Goal: Task Accomplishment & Management: Complete application form

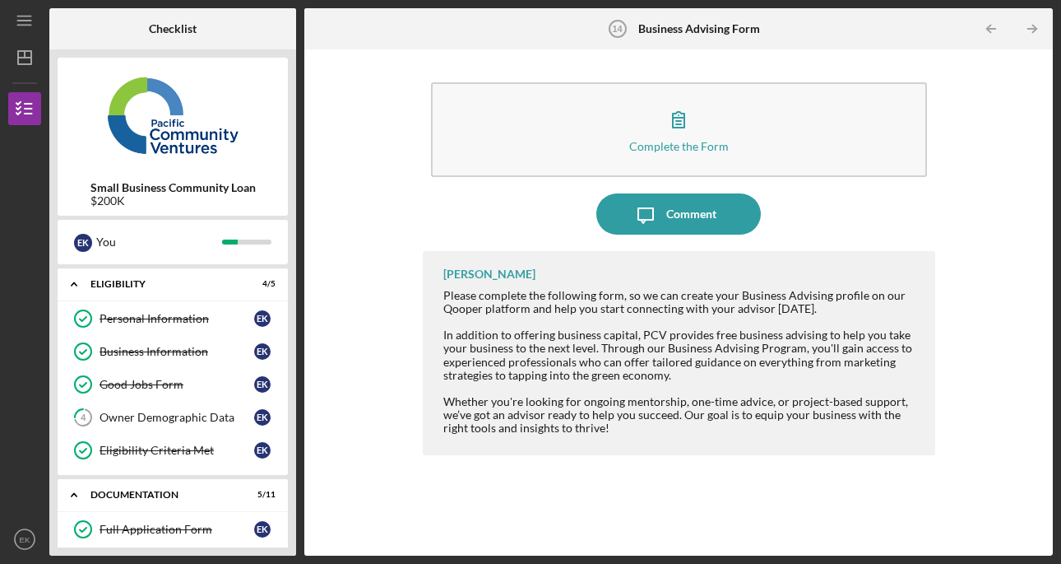
scroll to position [418, 0]
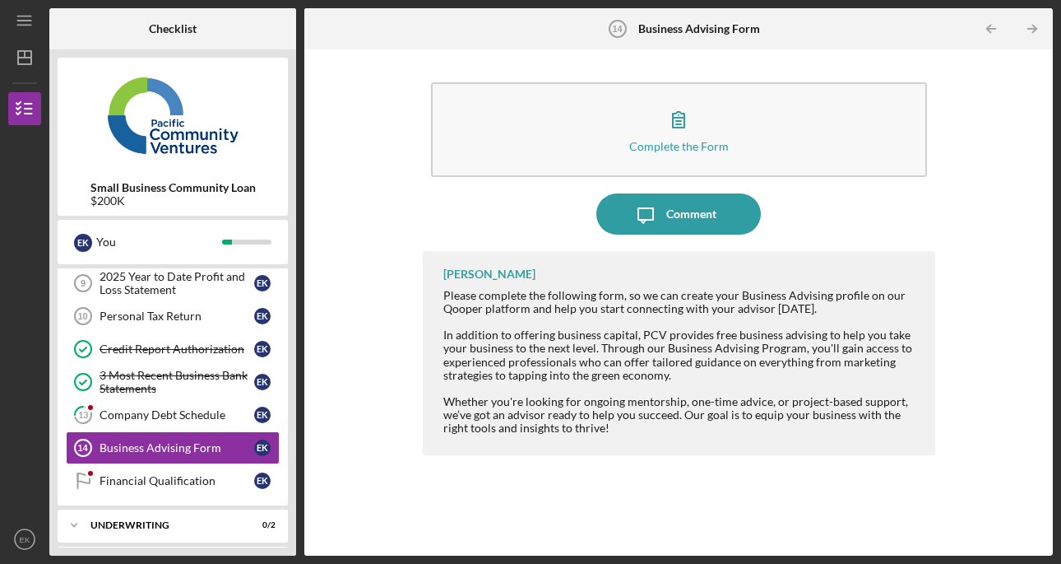
scroll to position [390, 0]
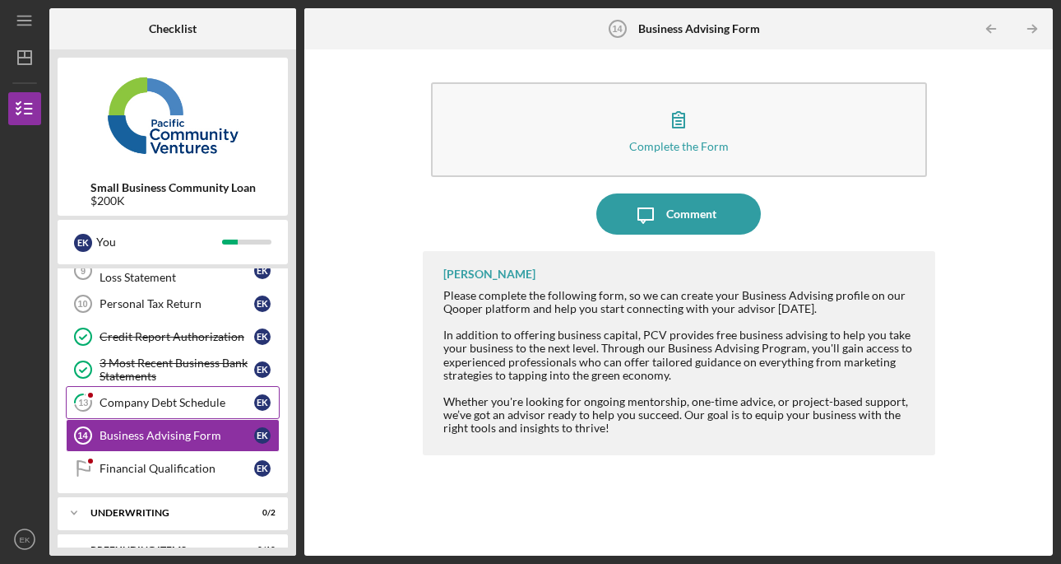
click at [171, 399] on div "Company Debt Schedule" at bounding box center [177, 402] width 155 height 13
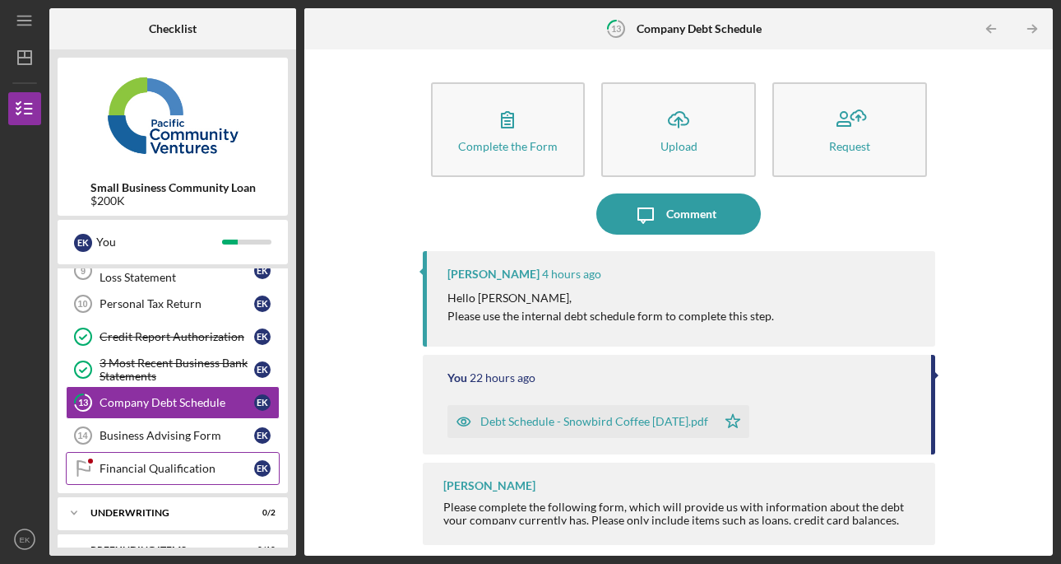
click at [166, 471] on div "Financial Qualification" at bounding box center [177, 468] width 155 height 13
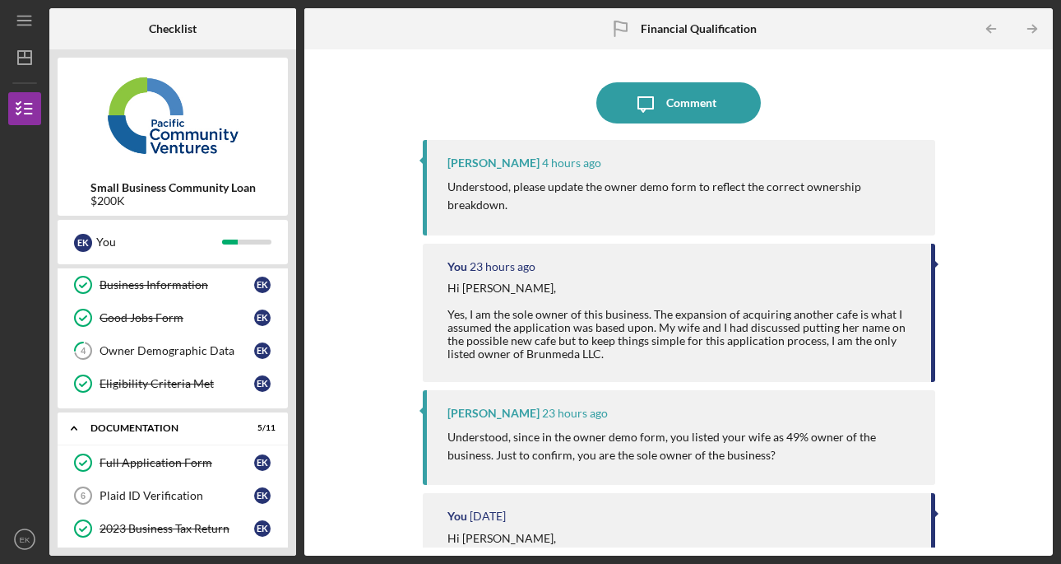
scroll to position [58, 0]
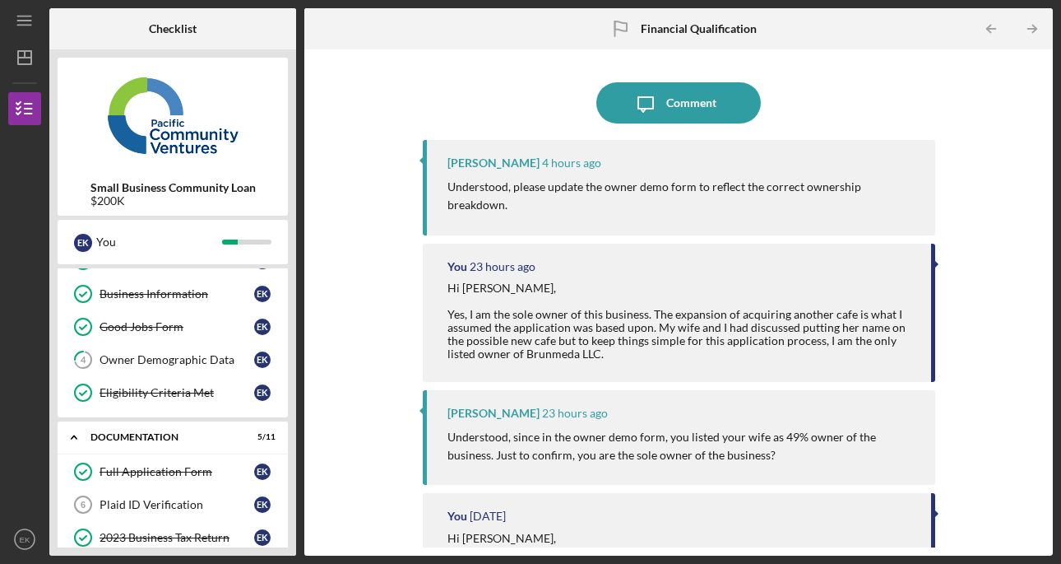
click at [163, 350] on link "4 Owner Demographic Data E K" at bounding box center [173, 359] width 214 height 33
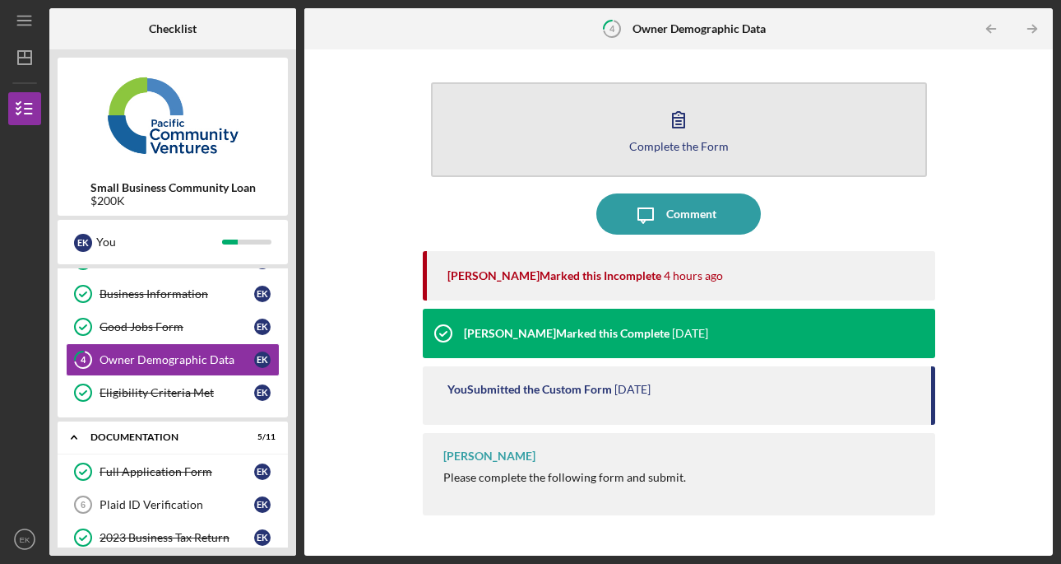
click at [603, 122] on button "Complete the Form Form" at bounding box center [679, 129] width 496 height 95
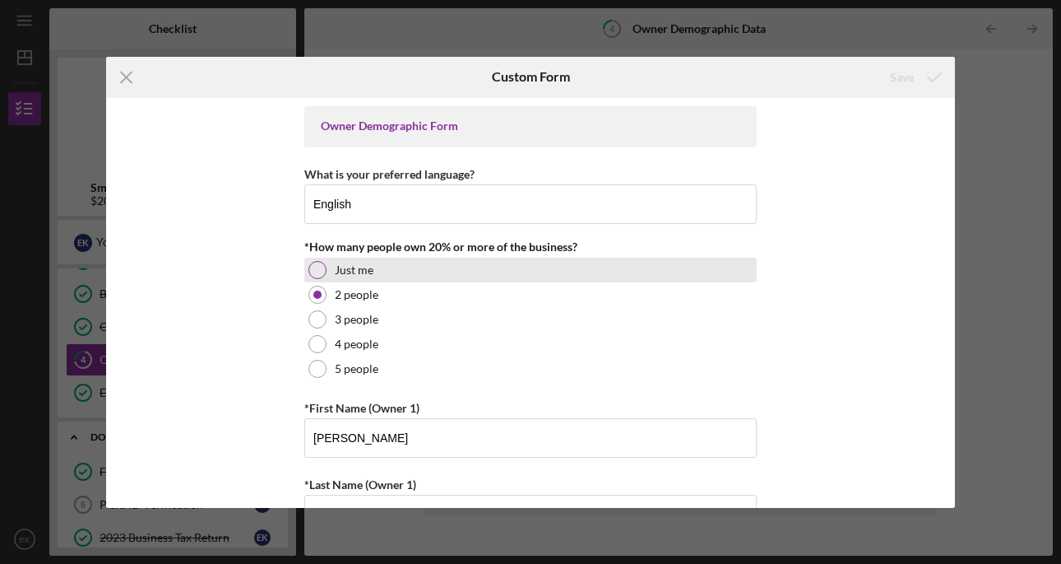
click at [325, 275] on div "Just me" at bounding box center [530, 270] width 453 height 25
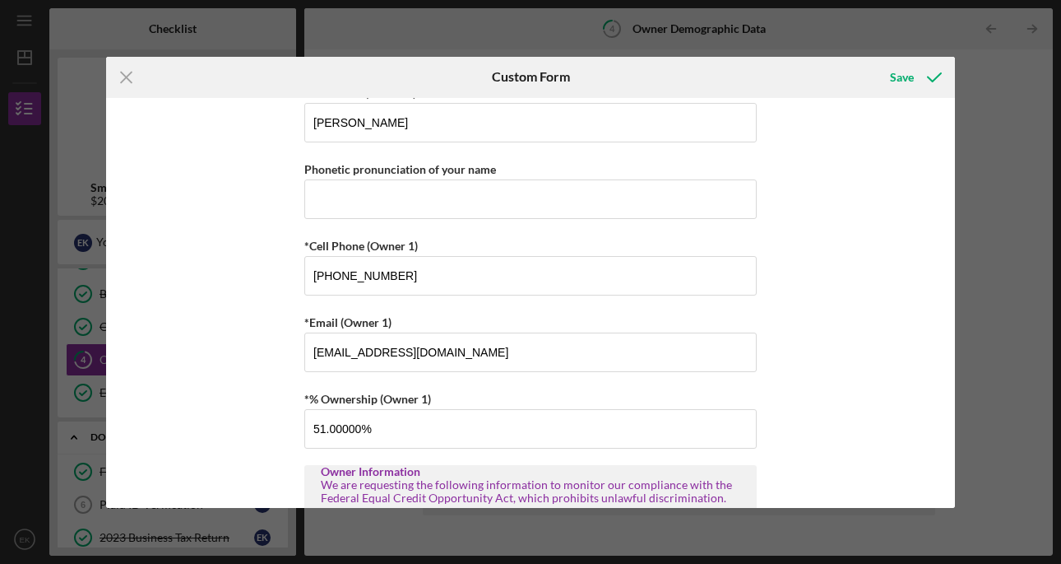
scroll to position [398, 0]
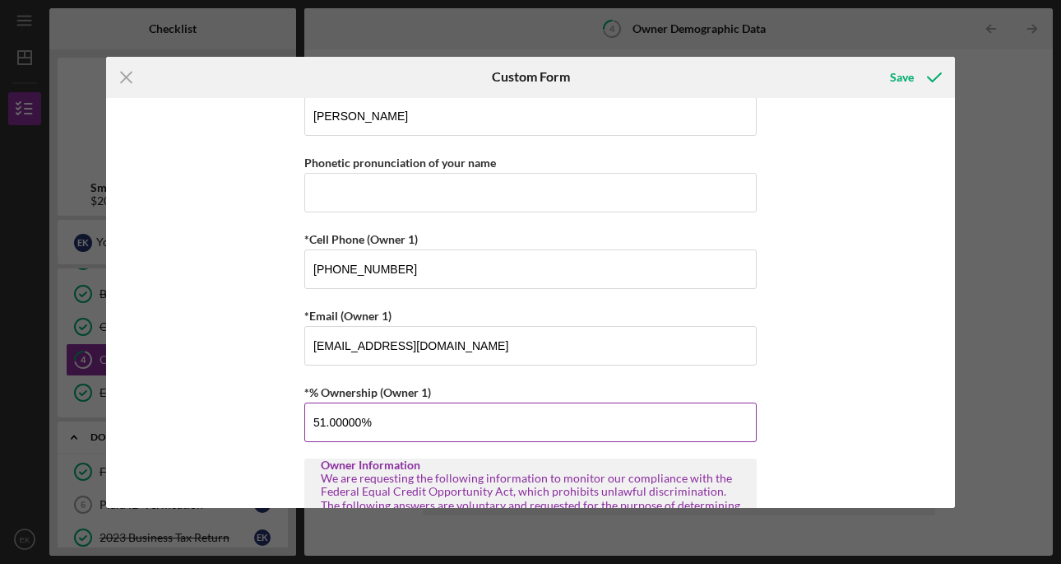
click at [410, 416] on input "51.00000%" at bounding box center [530, 421] width 453 height 39
type input "5%"
click at [806, 316] on div "Owner Demographic Form What is your preferred language? English *How many peopl…" at bounding box center [530, 303] width 849 height 410
type input "100.00000%"
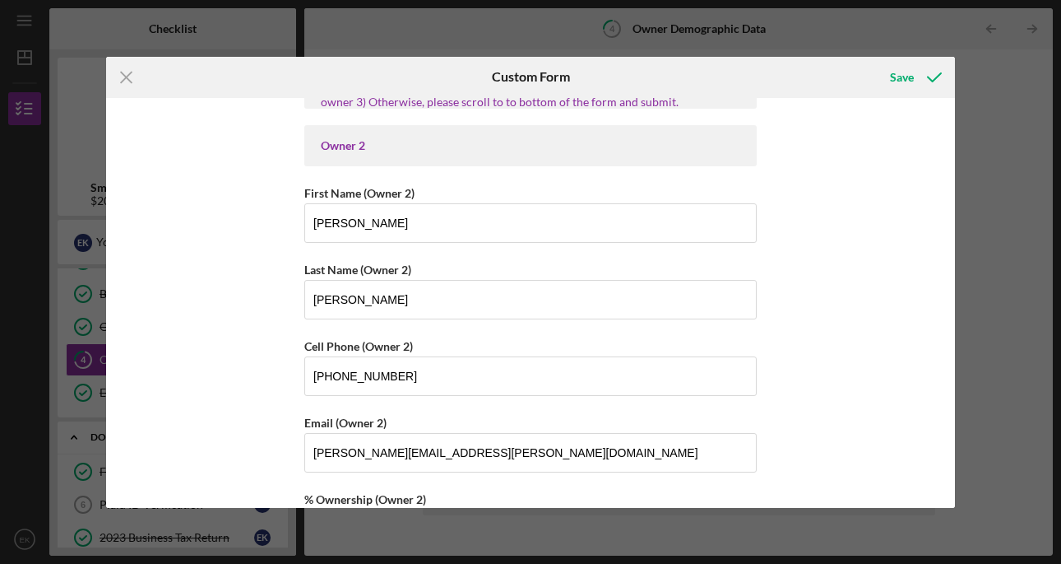
scroll to position [1729, 0]
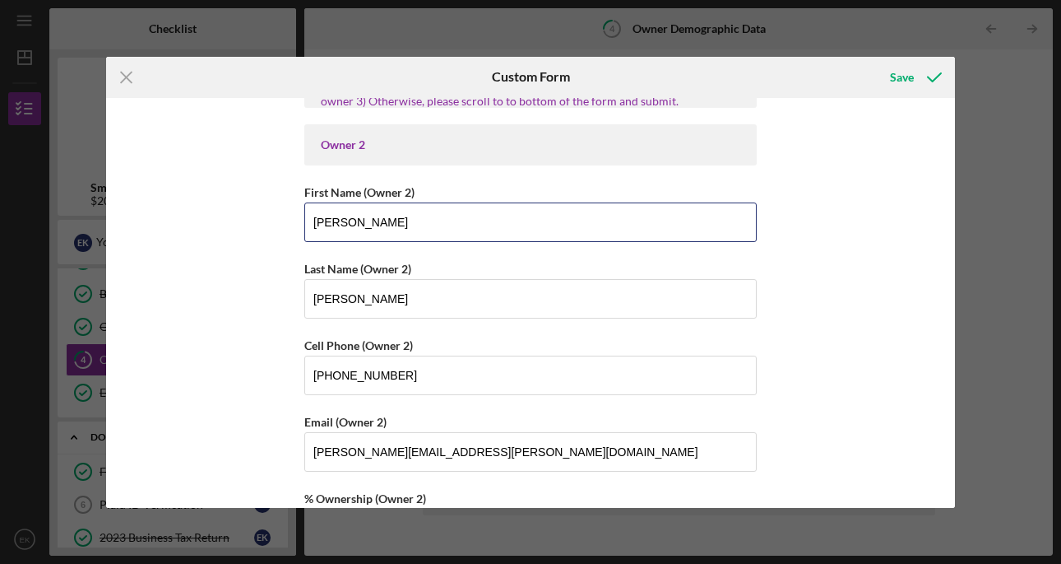
drag, startPoint x: 516, startPoint y: 225, endPoint x: 219, endPoint y: 217, distance: 297.1
click at [219, 217] on div "Owner Demographic Form What is your preferred language? English *How many peopl…" at bounding box center [530, 303] width 849 height 410
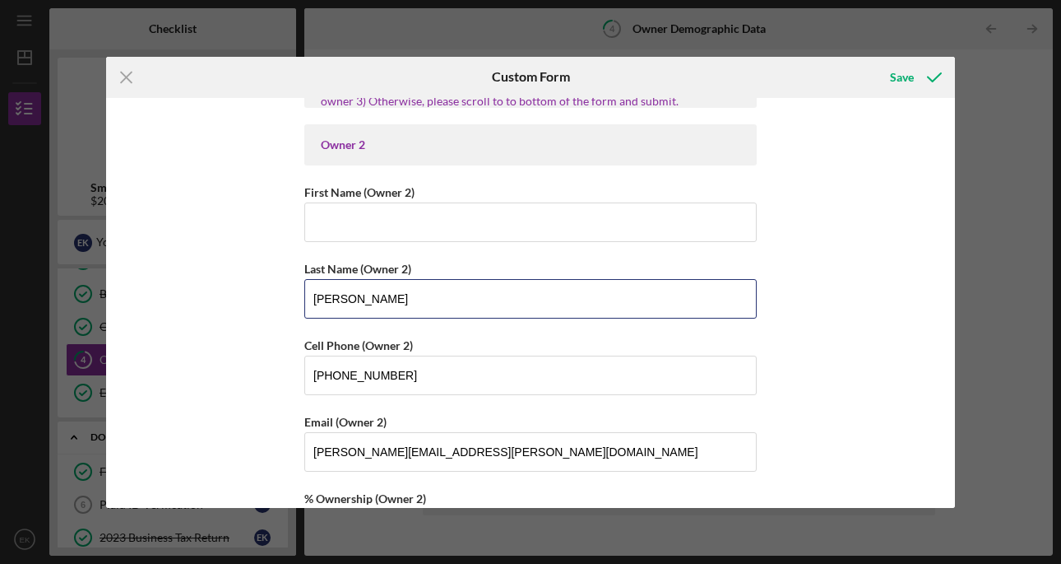
drag, startPoint x: 418, startPoint y: 301, endPoint x: 118, endPoint y: 301, distance: 299.5
click at [118, 301] on div "Owner Demographic Form What is your preferred language? English *How many peopl…" at bounding box center [530, 303] width 849 height 410
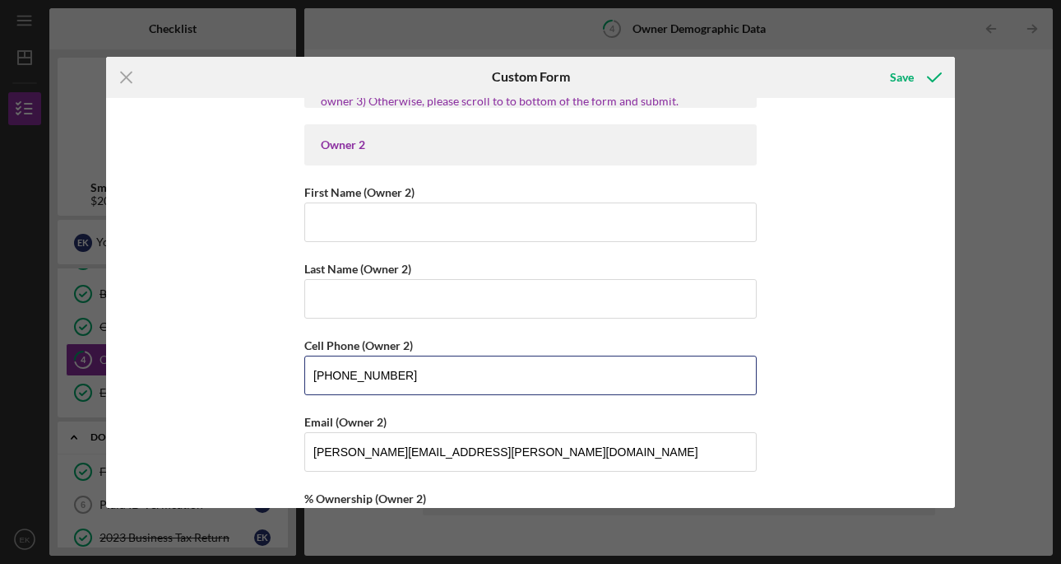
drag, startPoint x: 404, startPoint y: 374, endPoint x: 218, endPoint y: 374, distance: 186.0
click at [218, 374] on div "Owner Demographic Form What is your preferred language? English *How many peopl…" at bounding box center [530, 303] width 849 height 410
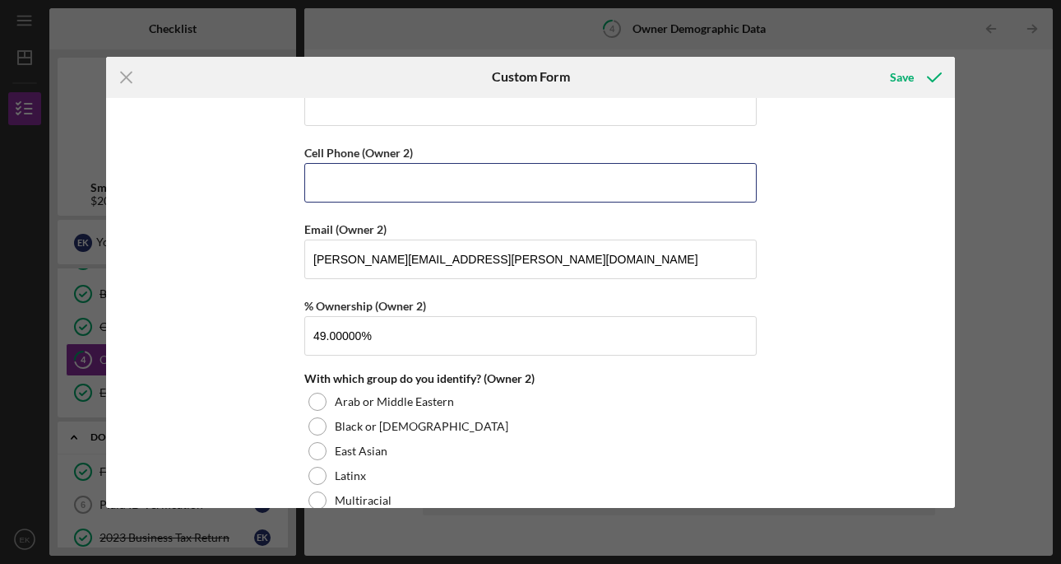
scroll to position [1924, 0]
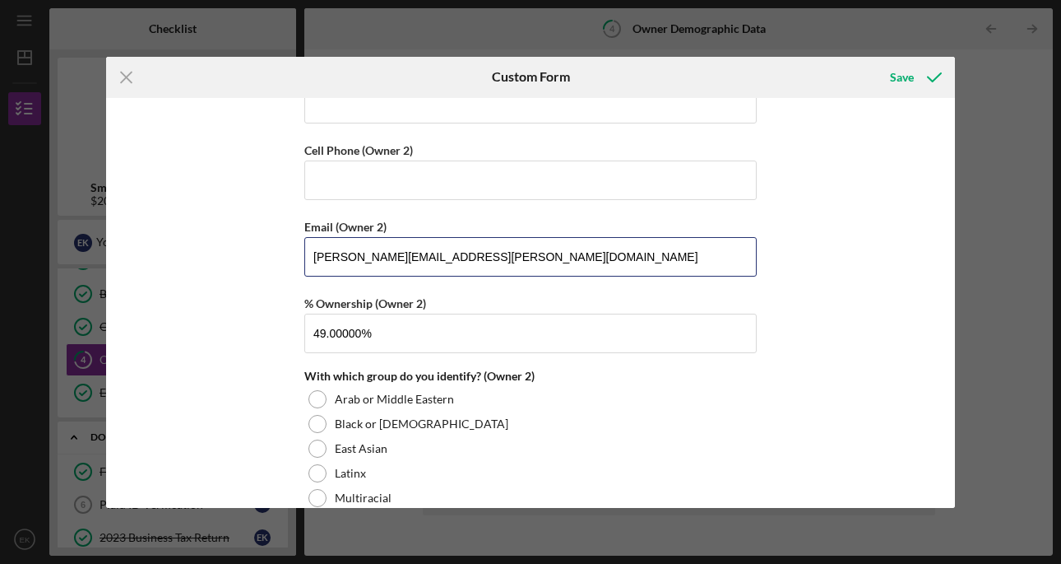
drag, startPoint x: 502, startPoint y: 253, endPoint x: 222, endPoint y: 252, distance: 279.8
click at [222, 252] on div "Owner Demographic Form What is your preferred language? English *How many peopl…" at bounding box center [530, 303] width 849 height 410
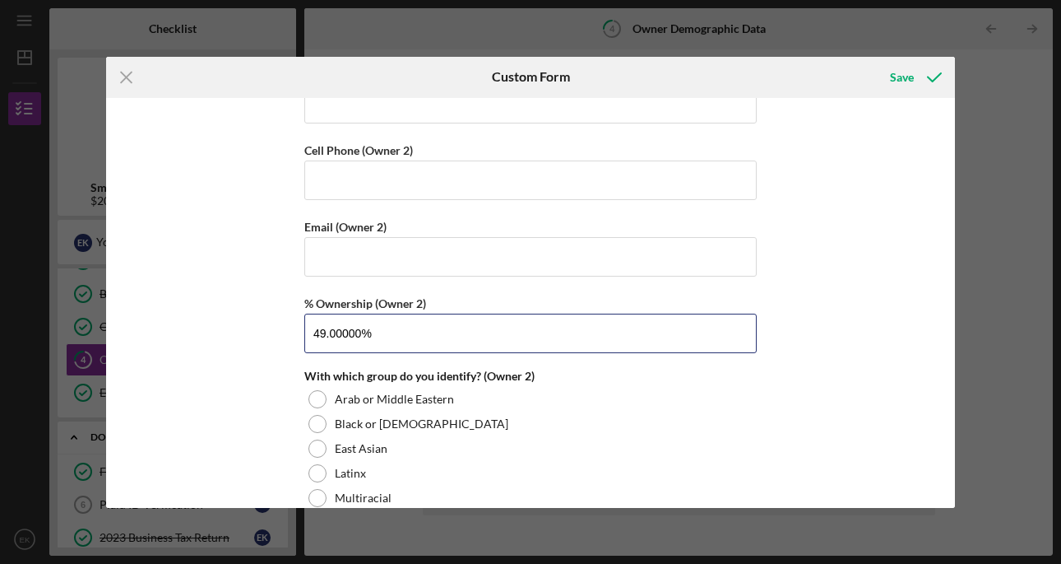
drag, startPoint x: 384, startPoint y: 341, endPoint x: 166, endPoint y: 335, distance: 218.1
click at [166, 335] on div "Owner Demographic Form What is your preferred language? English *How many peopl…" at bounding box center [530, 303] width 849 height 410
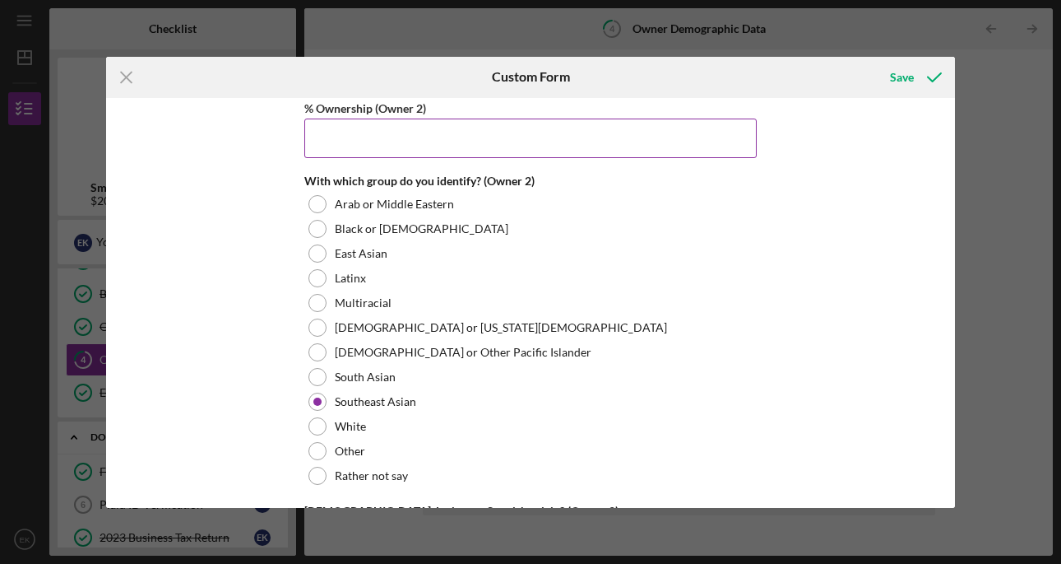
scroll to position [2185, 0]
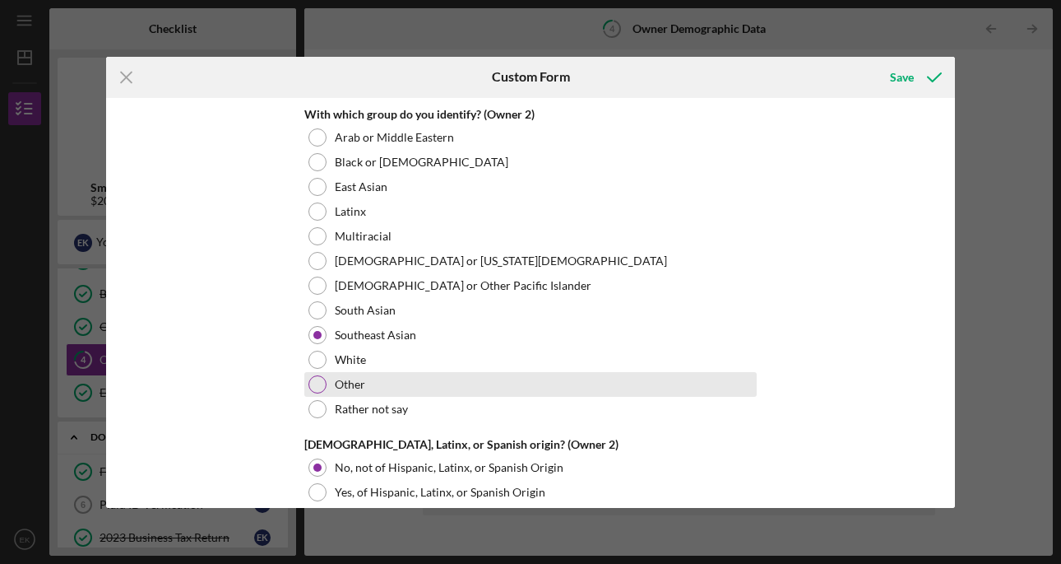
click at [318, 385] on div at bounding box center [318, 384] width 18 height 18
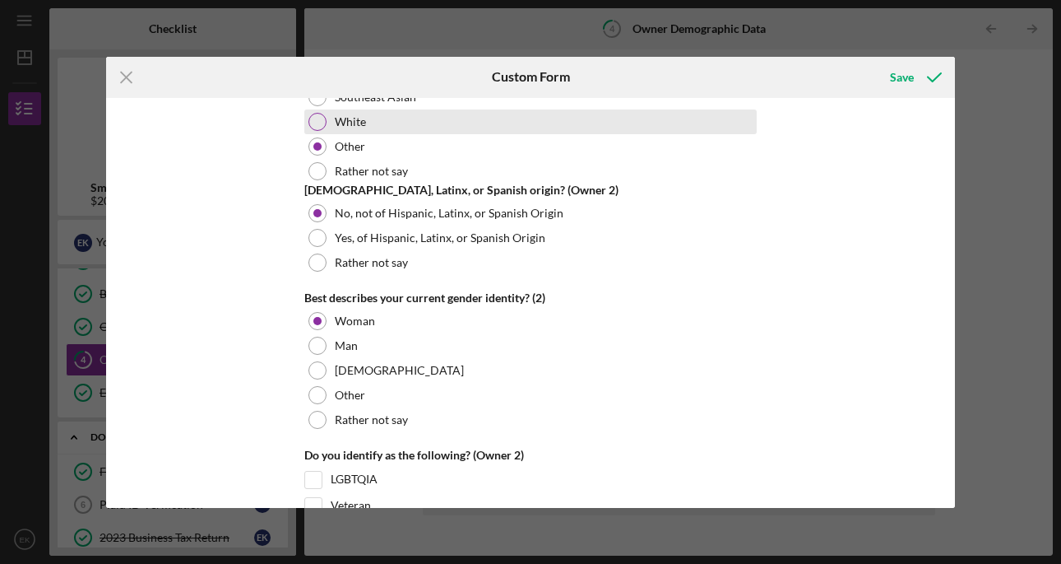
scroll to position [2429, 0]
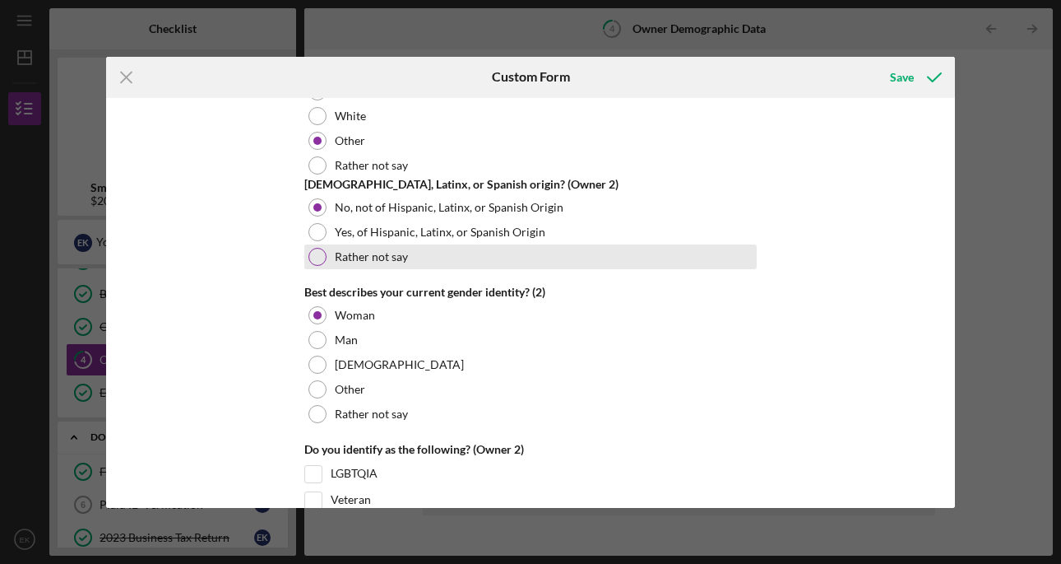
click at [316, 256] on div at bounding box center [318, 257] width 18 height 18
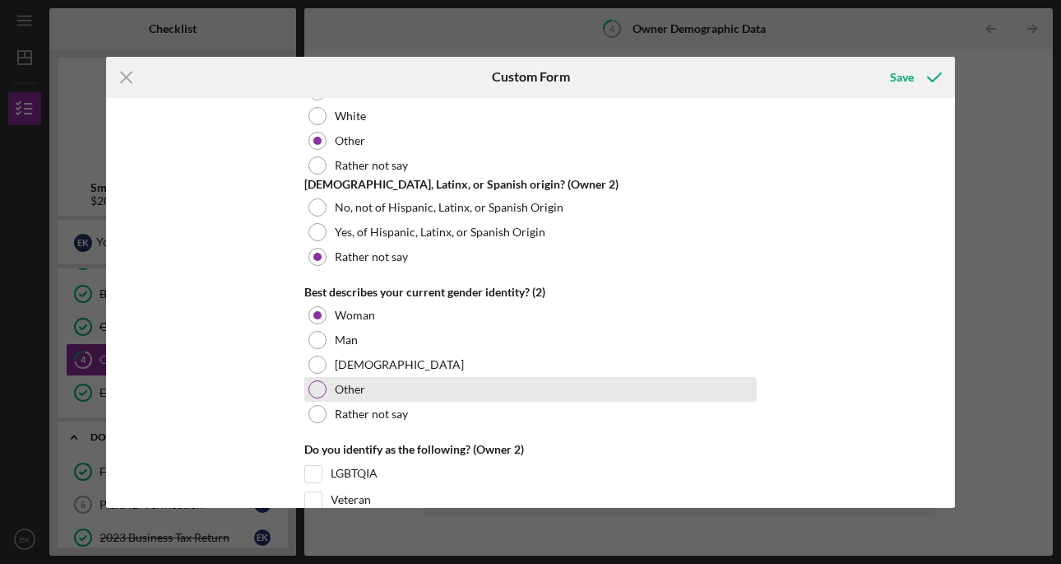
click at [314, 388] on div at bounding box center [318, 389] width 18 height 18
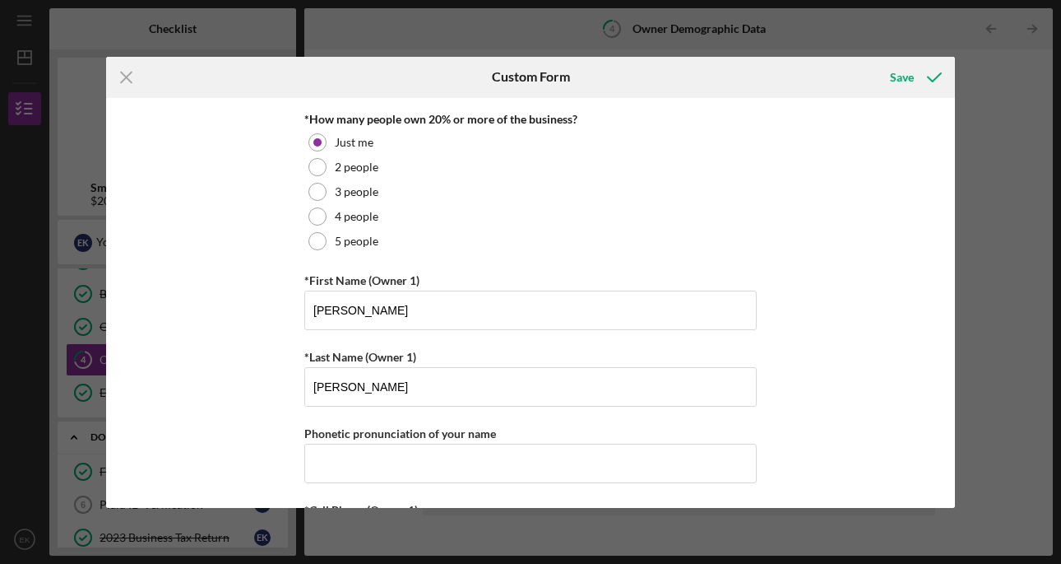
scroll to position [0, 0]
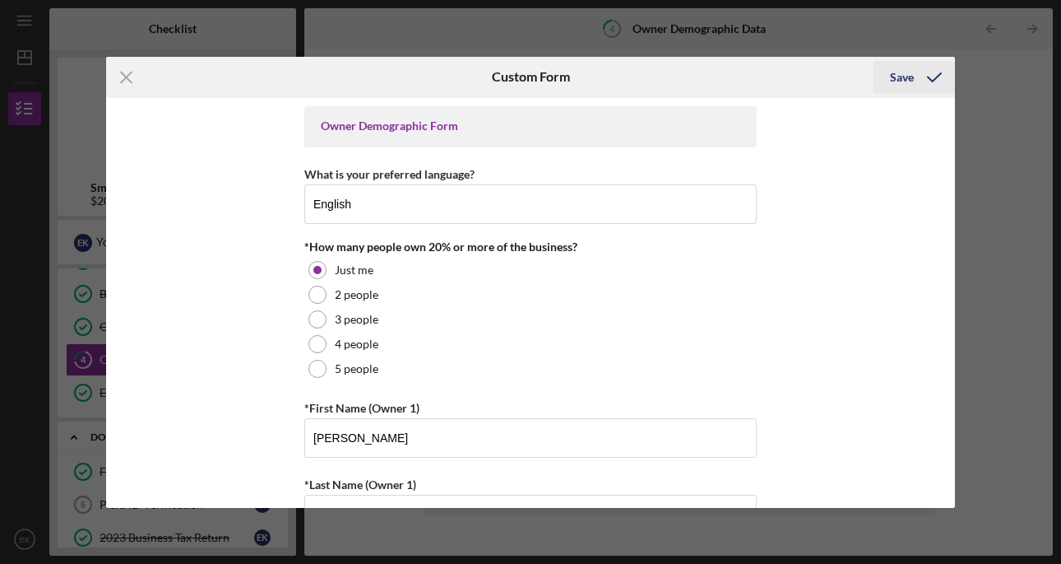
click at [919, 85] on icon "submit" at bounding box center [934, 77] width 41 height 41
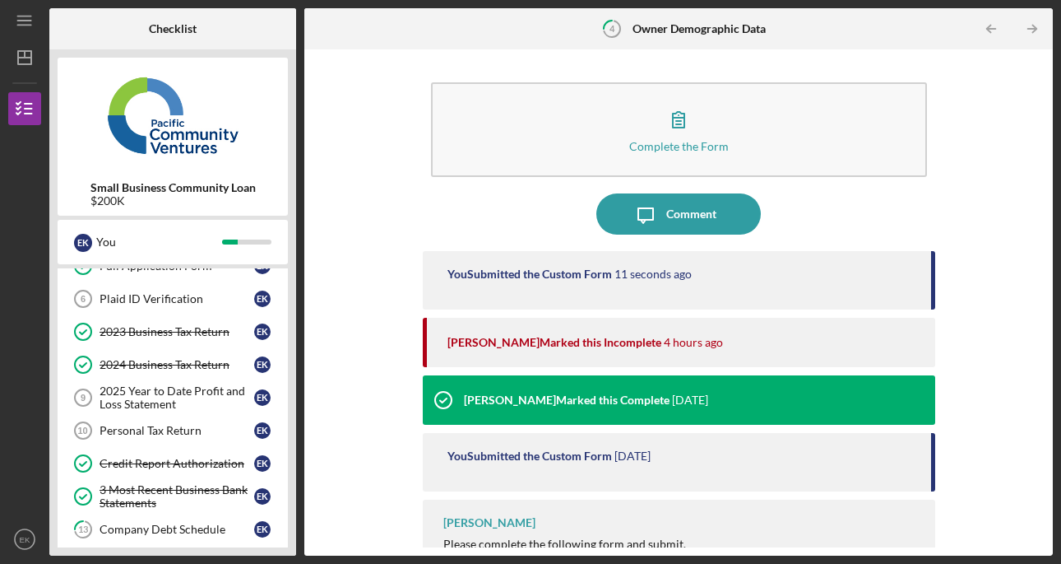
scroll to position [272, 0]
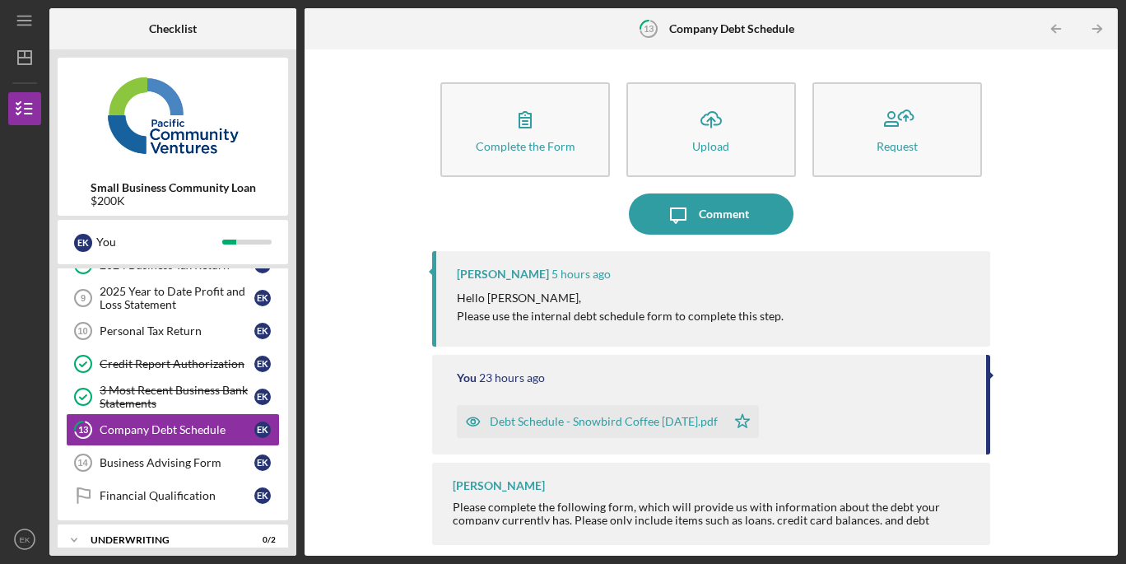
scroll to position [370, 0]
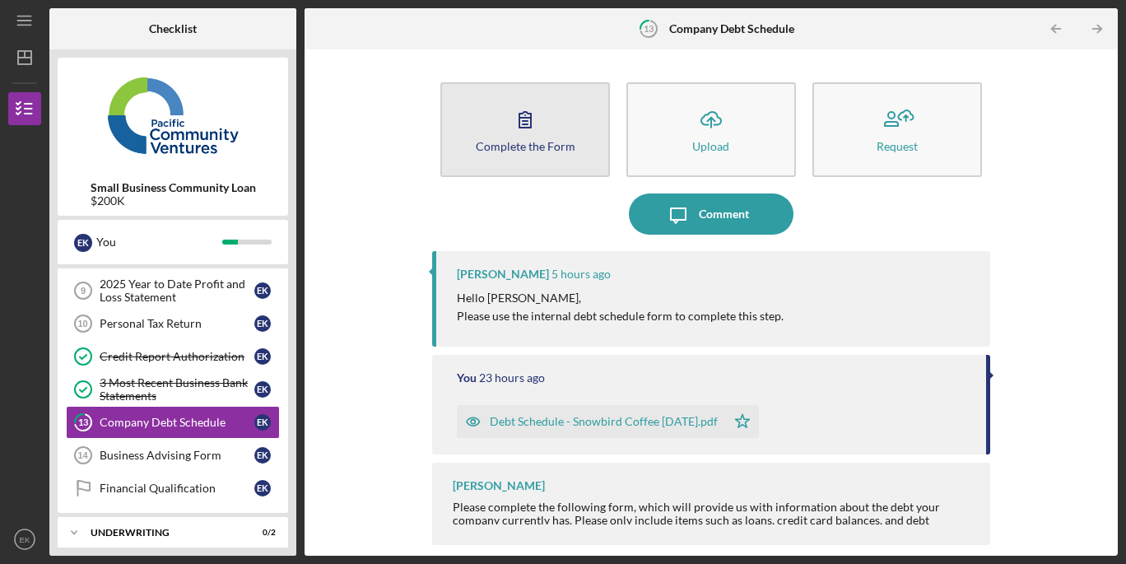
click at [534, 146] on div "Complete the Form" at bounding box center [526, 146] width 100 height 12
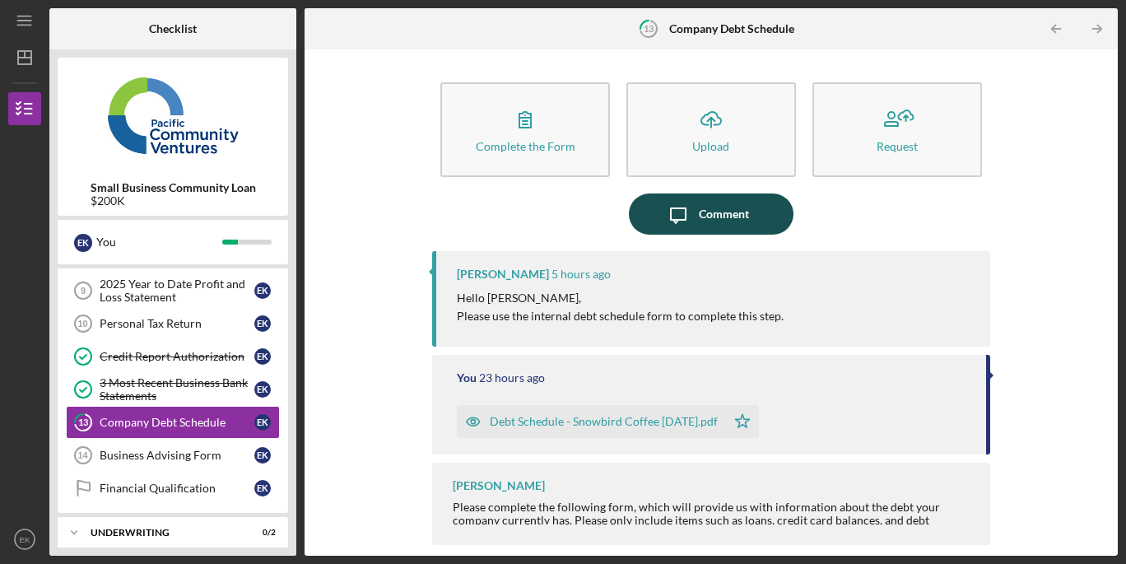
click at [707, 213] on div "Comment" at bounding box center [724, 213] width 50 height 41
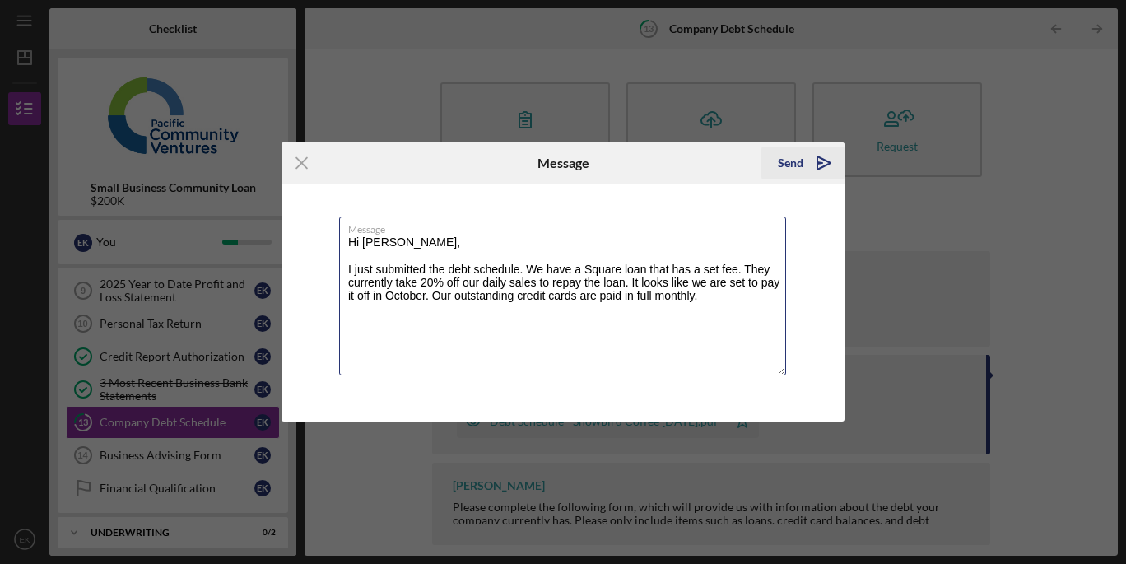
type textarea "Hi [PERSON_NAME], I just submitted the debt schedule. We have a Square loan tha…"
click at [796, 168] on div "Send" at bounding box center [791, 162] width 26 height 33
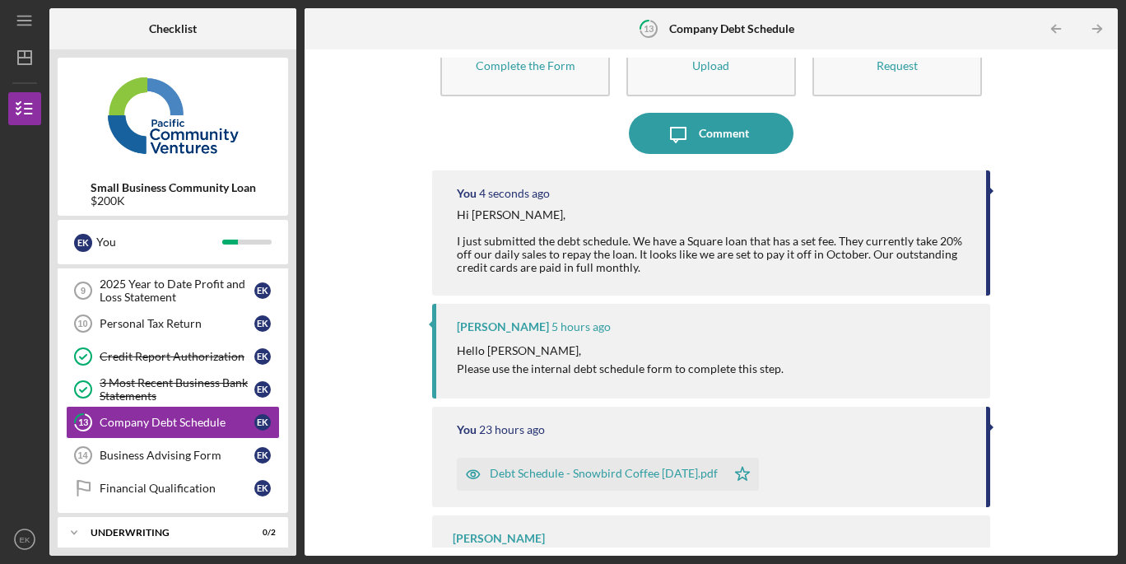
scroll to position [81, 0]
click at [193, 452] on div "Business Advising Form" at bounding box center [177, 454] width 155 height 13
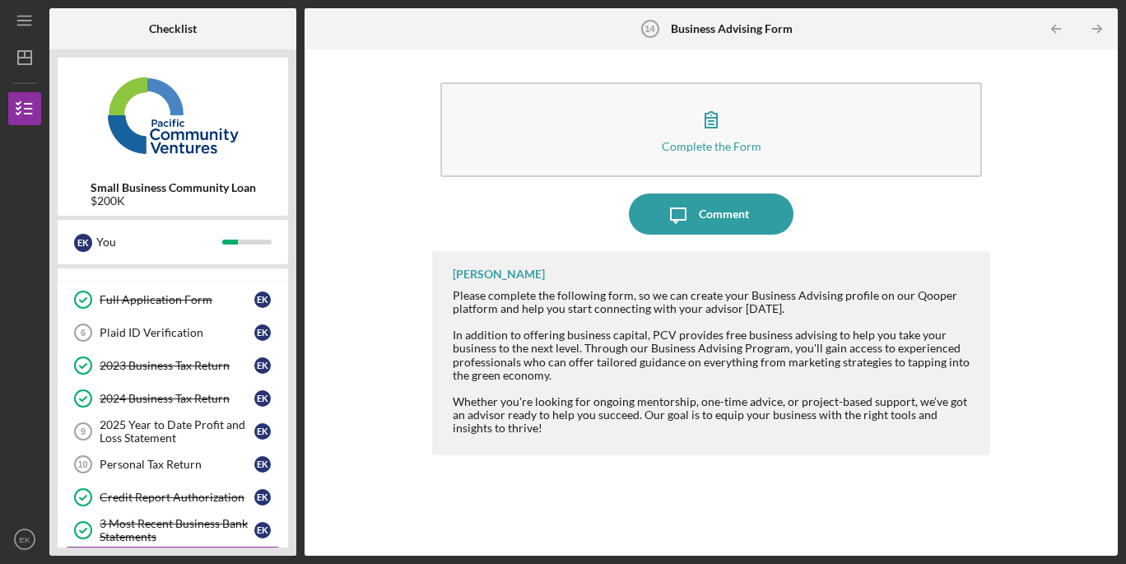
scroll to position [233, 0]
